Goal: Navigation & Orientation: Find specific page/section

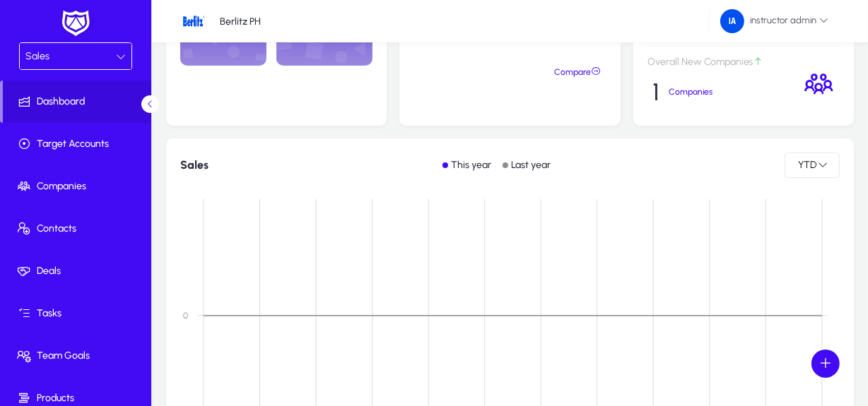
click at [82, 58] on div "Sales" at bounding box center [70, 56] width 90 height 18
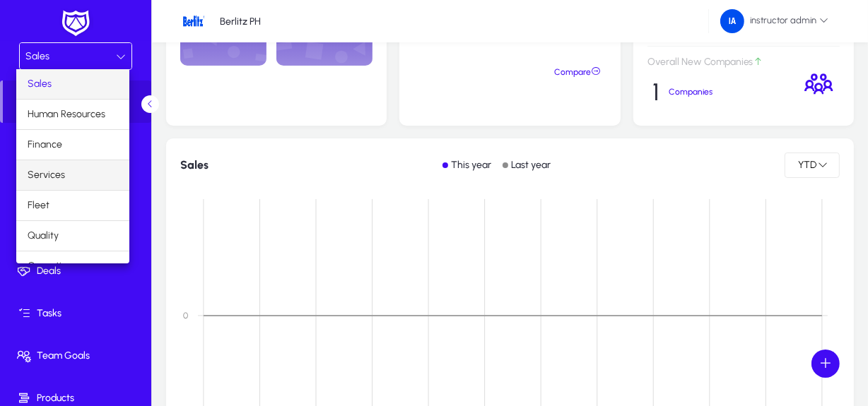
scroll to position [47, 0]
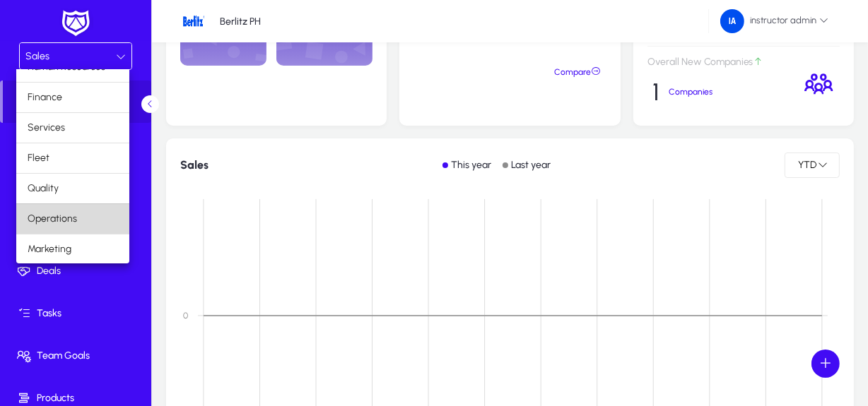
click at [73, 213] on span "Operations" at bounding box center [52, 219] width 49 height 17
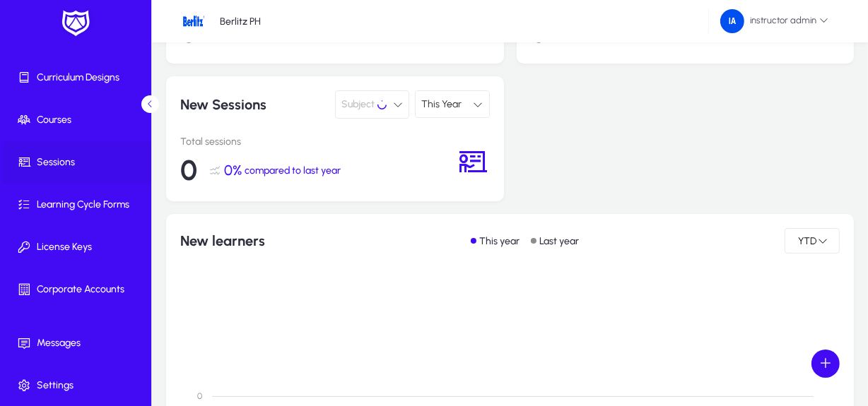
scroll to position [151, 0]
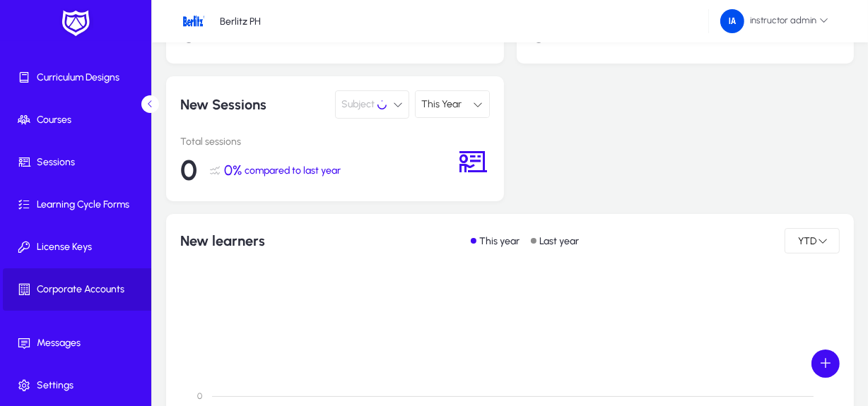
click at [105, 297] on span at bounding box center [78, 290] width 151 height 34
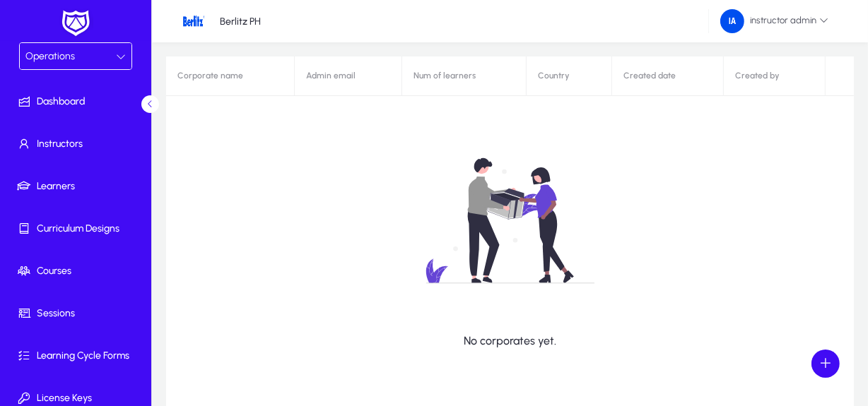
click at [64, 48] on div "Operations" at bounding box center [70, 56] width 90 height 18
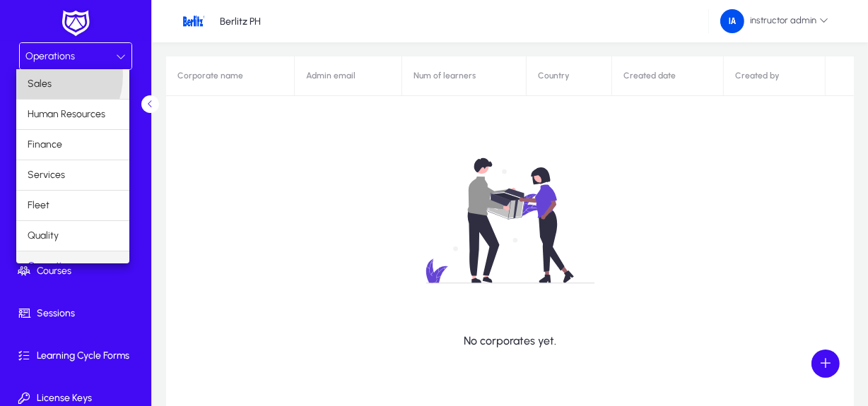
click at [36, 76] on span "Sales" at bounding box center [40, 84] width 24 height 17
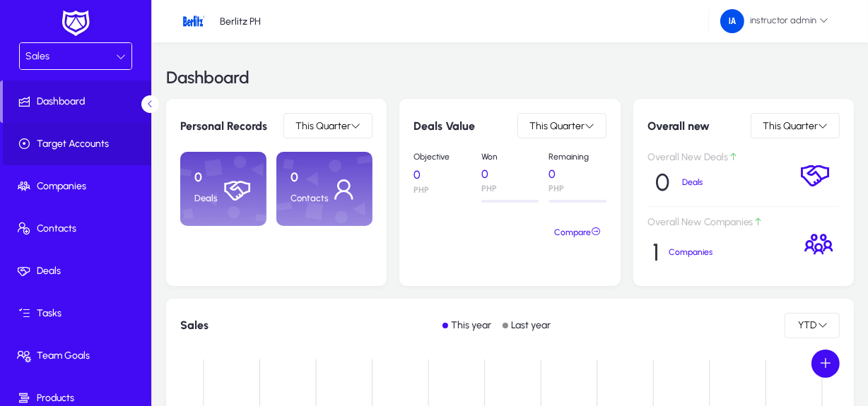
click at [82, 144] on span "Target Accounts" at bounding box center [78, 144] width 151 height 14
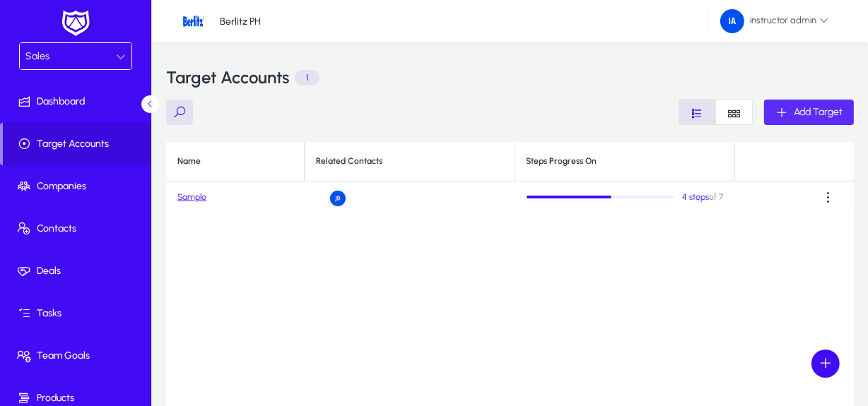
click at [795, 119] on span "button" at bounding box center [809, 112] width 90 height 34
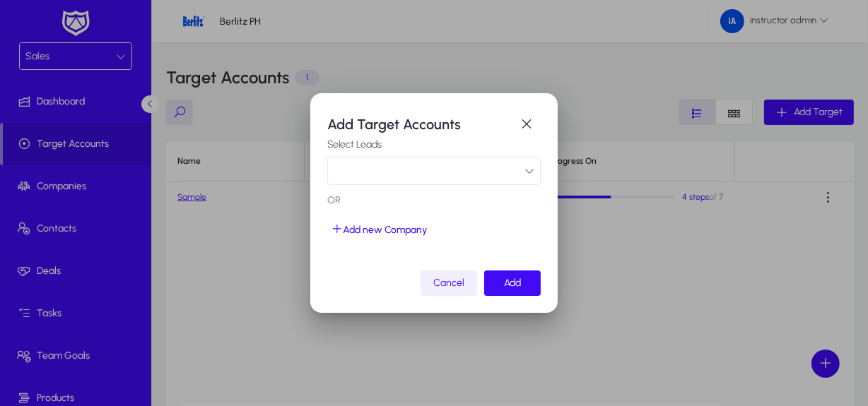
click at [452, 289] on span "Cancel" at bounding box center [448, 283] width 31 height 12
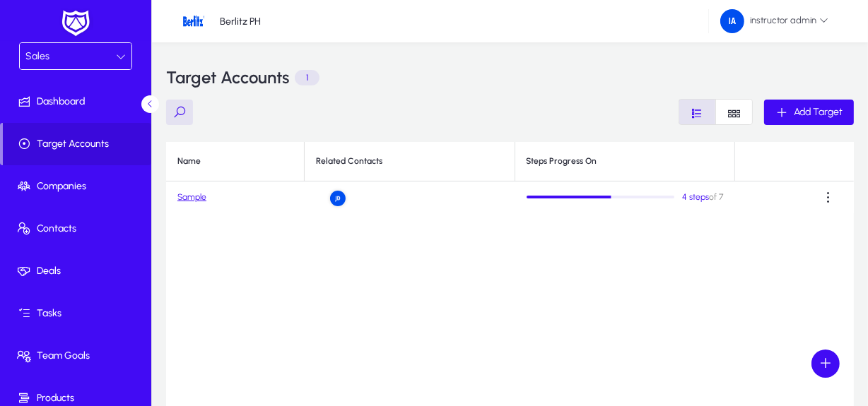
click at [92, 61] on div "Sales" at bounding box center [70, 56] width 90 height 18
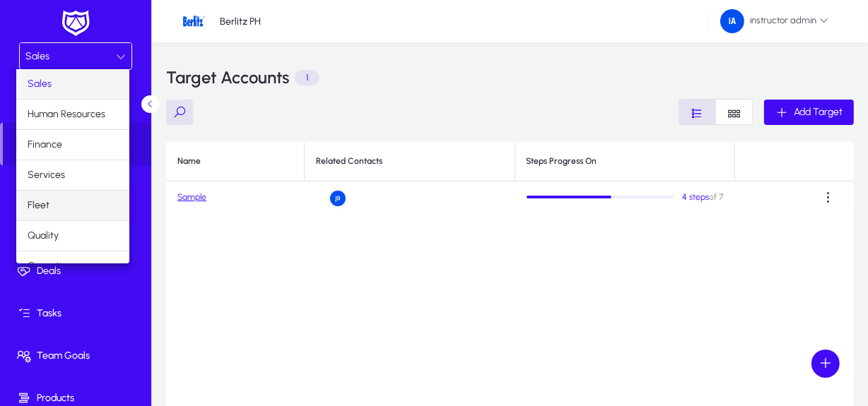
scroll to position [47, 0]
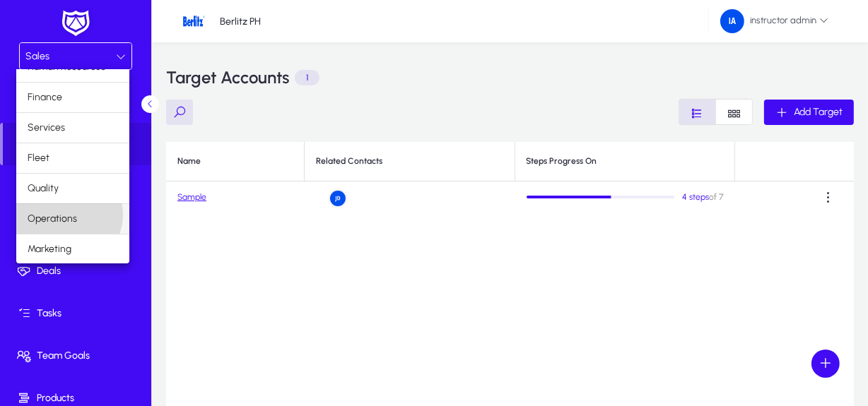
click at [66, 214] on span "Operations" at bounding box center [52, 219] width 49 height 17
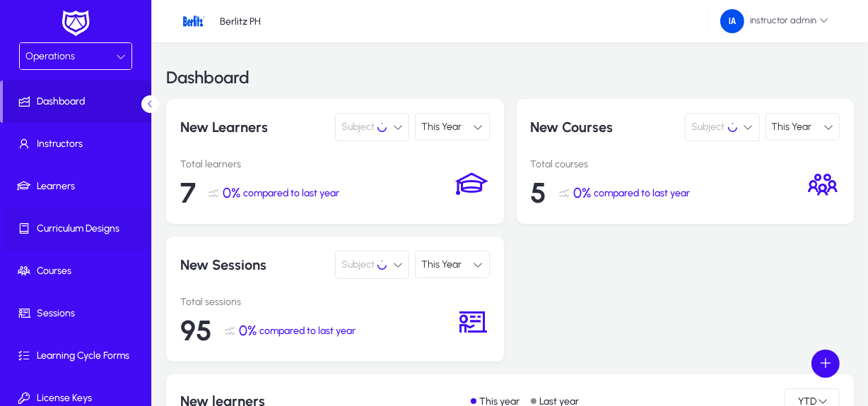
scroll to position [151, 0]
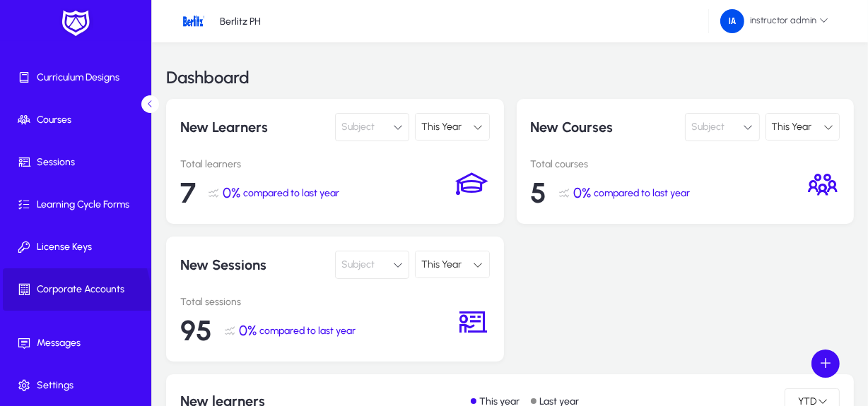
click at [57, 297] on span at bounding box center [78, 290] width 151 height 34
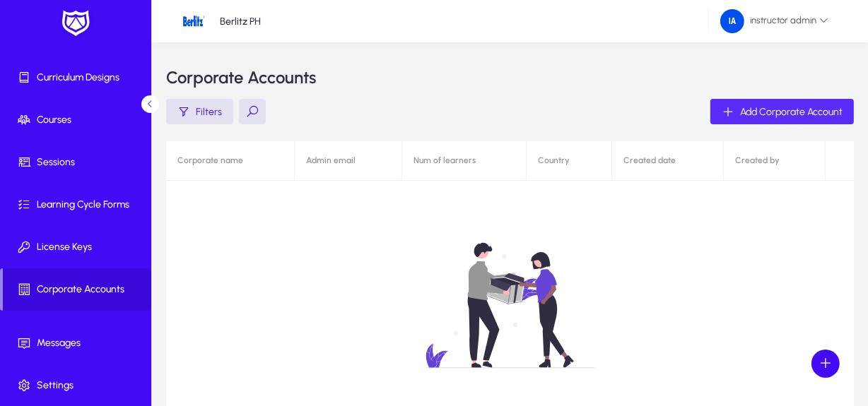
click at [749, 119] on span "button" at bounding box center [781, 112] width 143 height 34
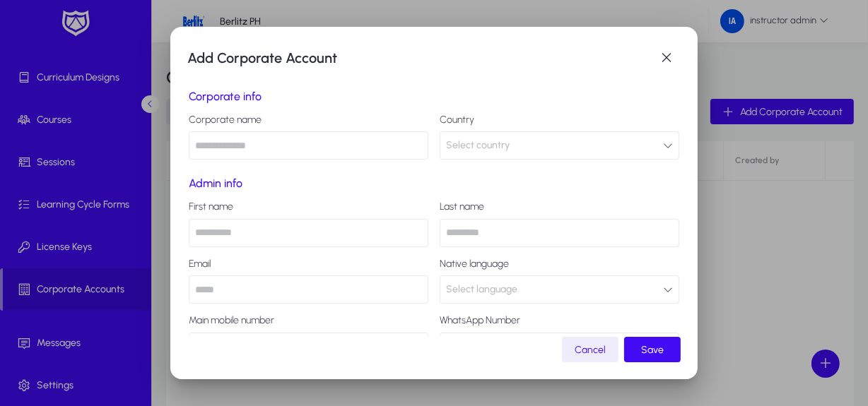
scroll to position [103, 0]
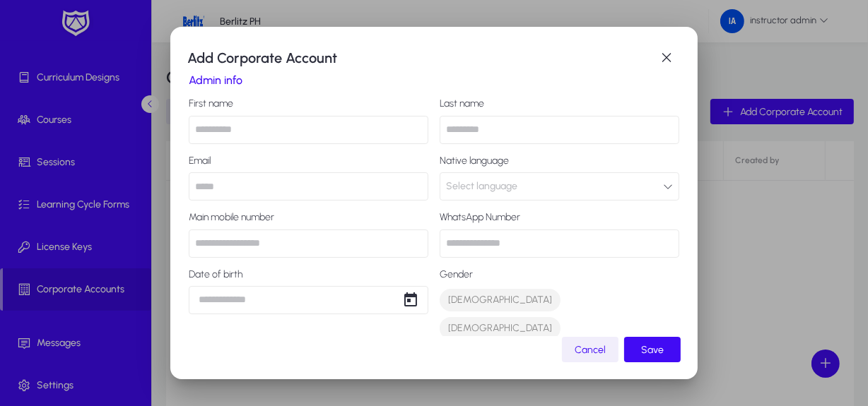
click at [590, 360] on span "button" at bounding box center [590, 350] width 57 height 34
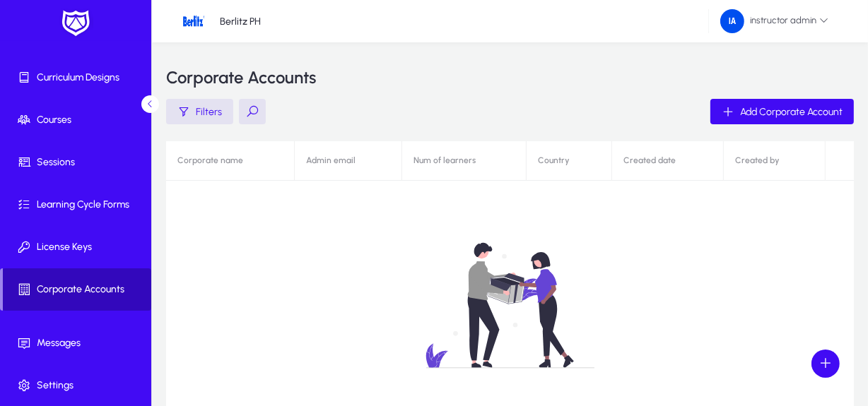
click at [77, 283] on span "Corporate Accounts" at bounding box center [77, 290] width 148 height 14
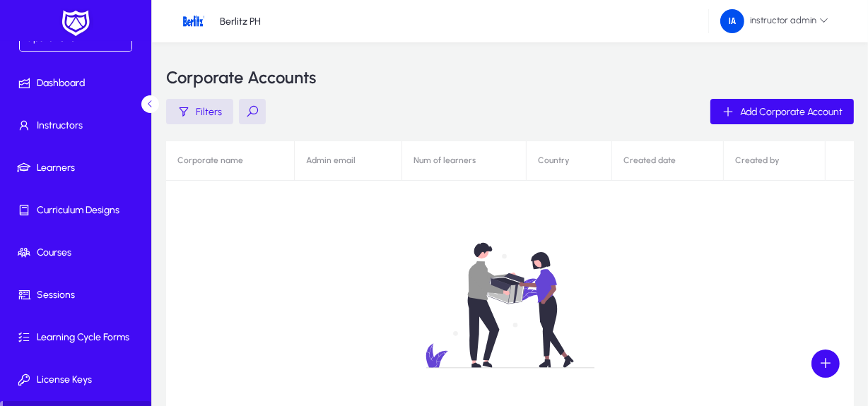
scroll to position [0, 0]
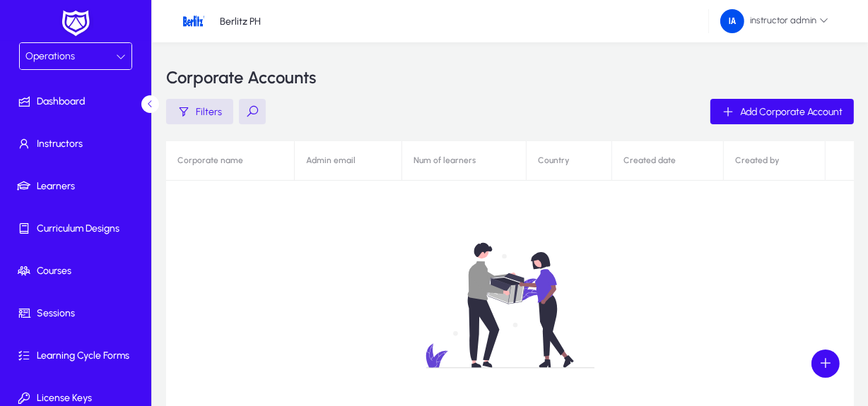
click at [90, 55] on div "Operations" at bounding box center [70, 56] width 90 height 18
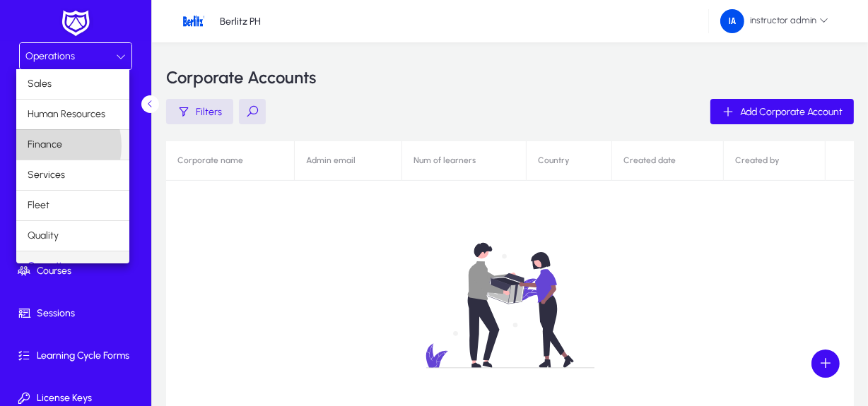
click at [43, 146] on span "Finance" at bounding box center [45, 144] width 35 height 17
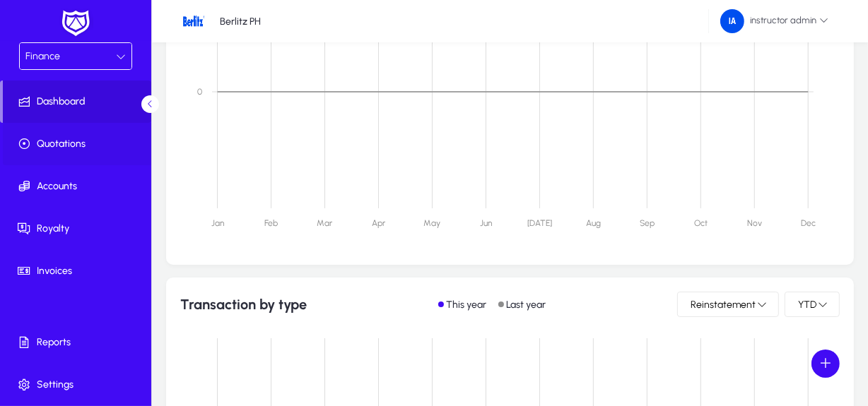
scroll to position [827, 0]
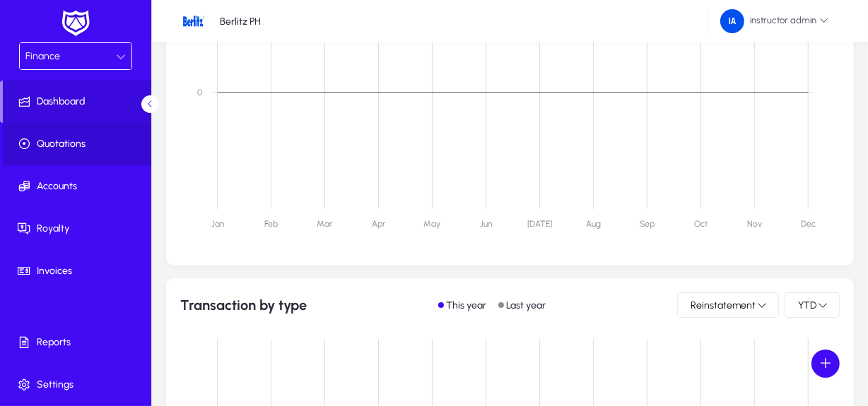
click at [81, 148] on span "Quotations" at bounding box center [78, 144] width 151 height 14
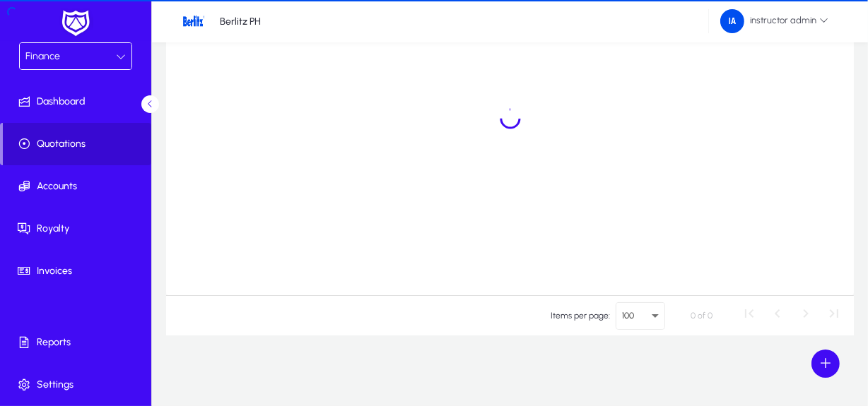
scroll to position [199, 0]
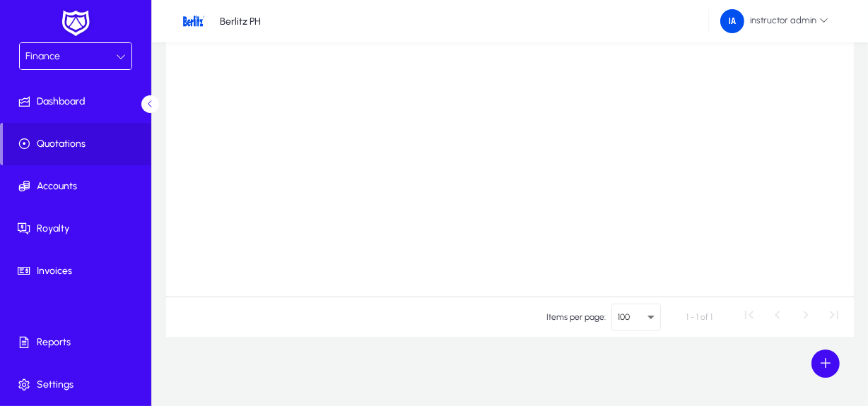
click at [777, 99] on div "Quote Name Quote Code Quote Total Quote Owner Created On Updated On Status Samp…" at bounding box center [509, 119] width 687 height 353
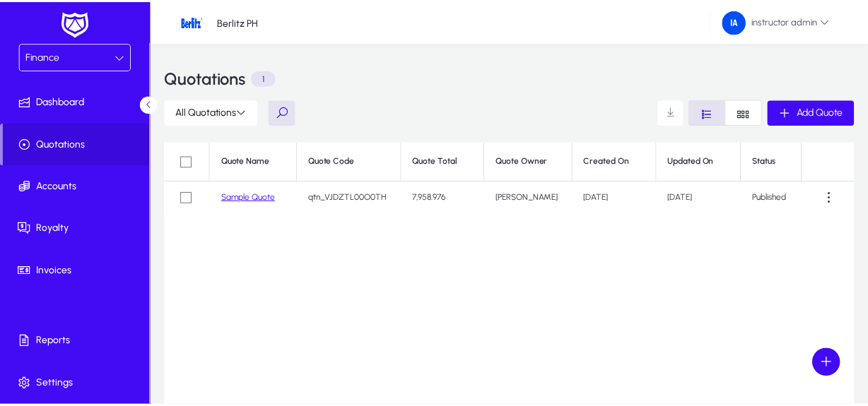
scroll to position [199, 0]
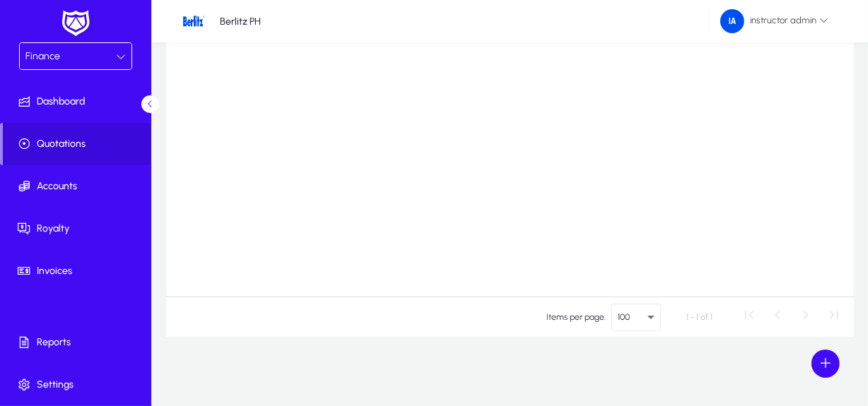
click at [796, 228] on div "Quote Name Quote Code Quote Total Quote Owner Created On Updated On Status Samp…" at bounding box center [509, 119] width 687 height 353
